Goal: Task Accomplishment & Management: Use online tool/utility

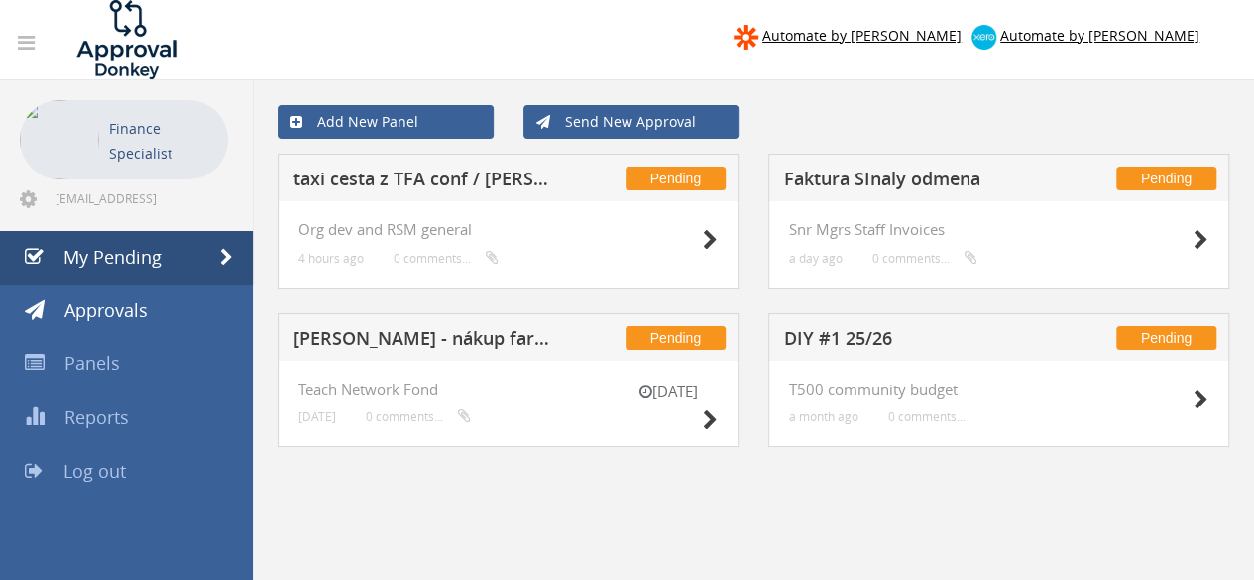
click at [913, 179] on h5 "Faktura SInaly odmena" at bounding box center [913, 182] width 258 height 25
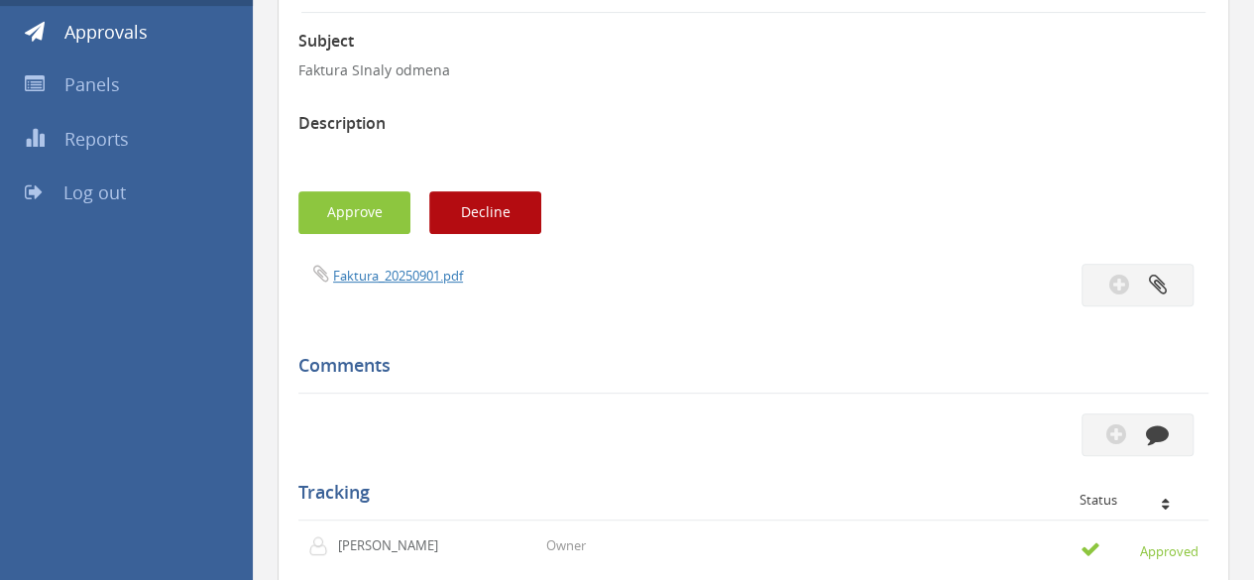
scroll to position [297, 0]
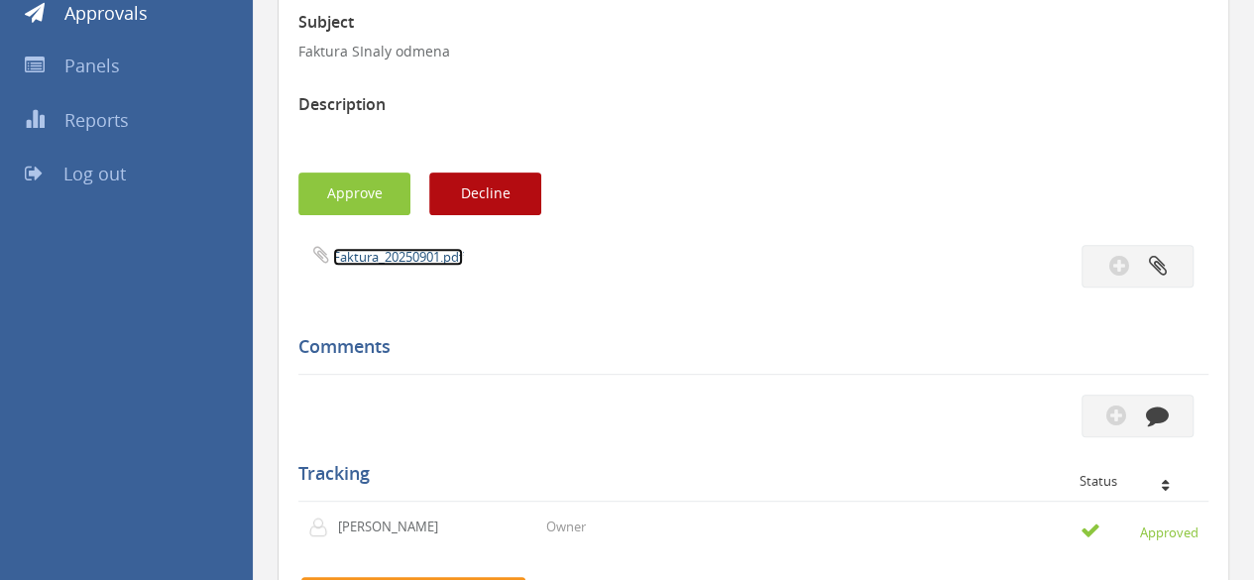
click at [378, 253] on link "Faktura_20250901.pdf" at bounding box center [398, 257] width 130 height 18
click at [373, 217] on div "Subject Faktura SInaly odmena Description Approve Decline Faktura_20250901.pdf" at bounding box center [753, 514] width 910 height 1040
click at [374, 207] on button "Approve" at bounding box center [354, 194] width 112 height 43
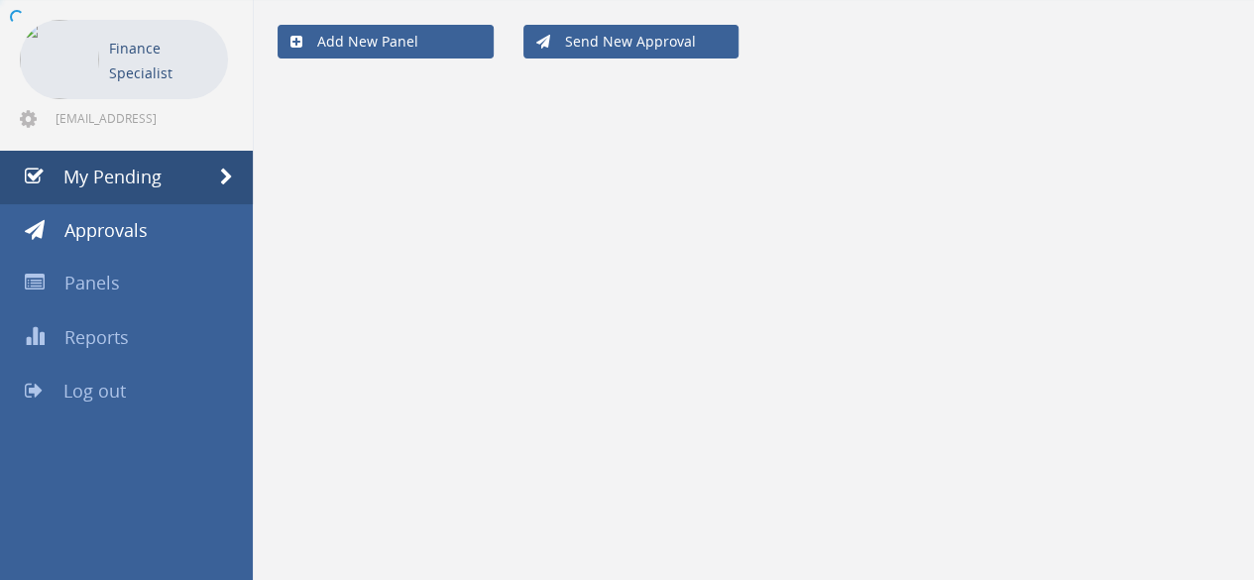
scroll to position [79, 0]
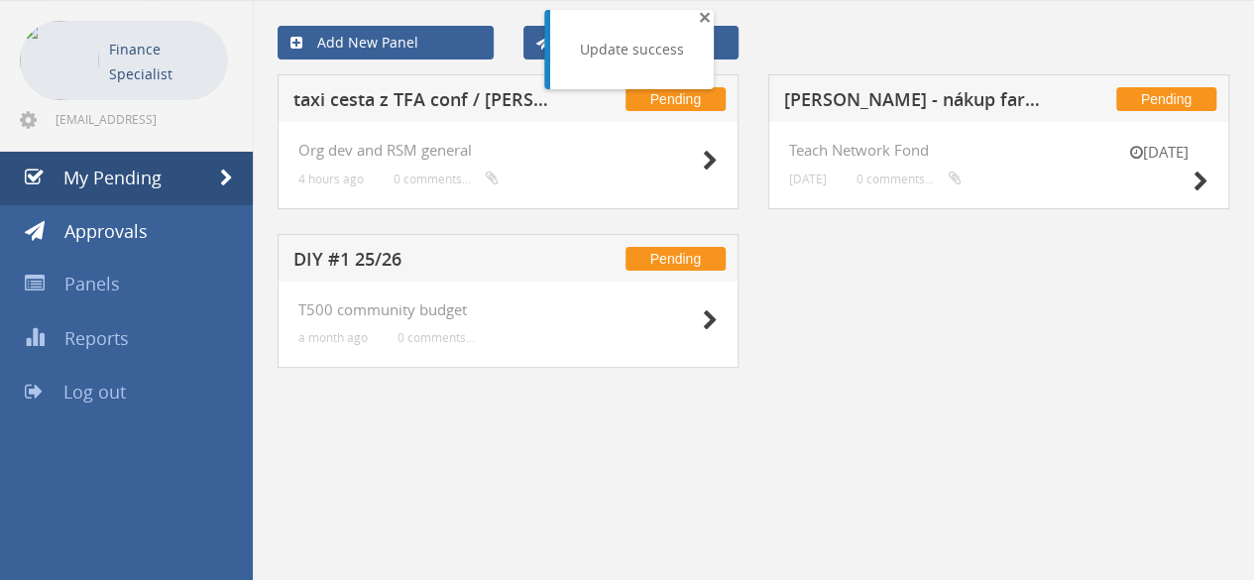
click at [700, 19] on span "×" at bounding box center [705, 17] width 12 height 28
